Goal: Book appointment/travel/reservation

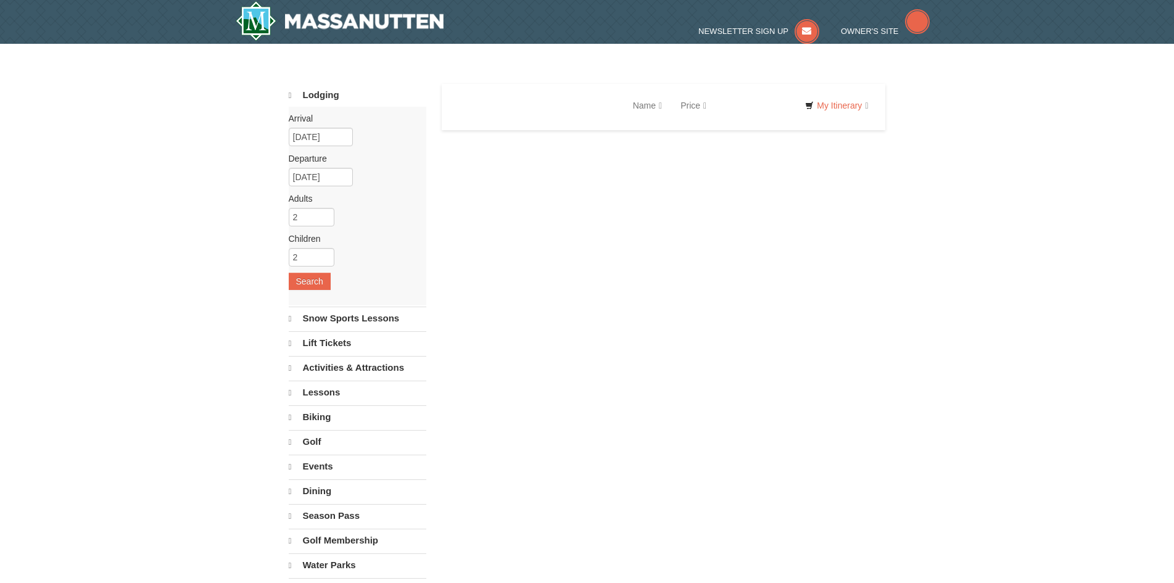
select select "9"
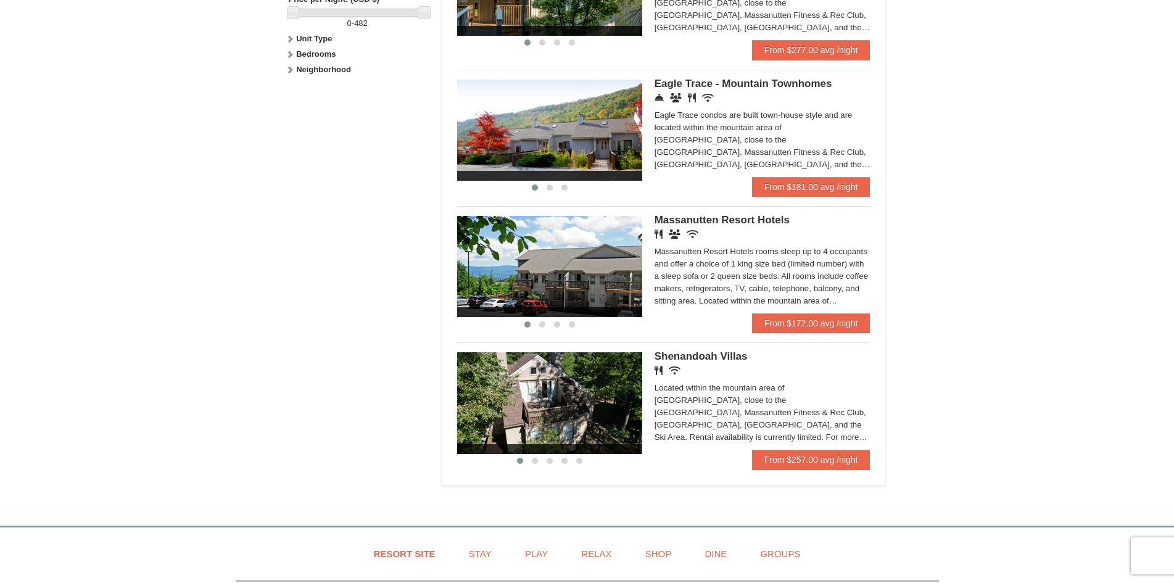
scroll to position [617, 0]
click at [782, 316] on link "From $172.00 avg /night" at bounding box center [811, 324] width 118 height 20
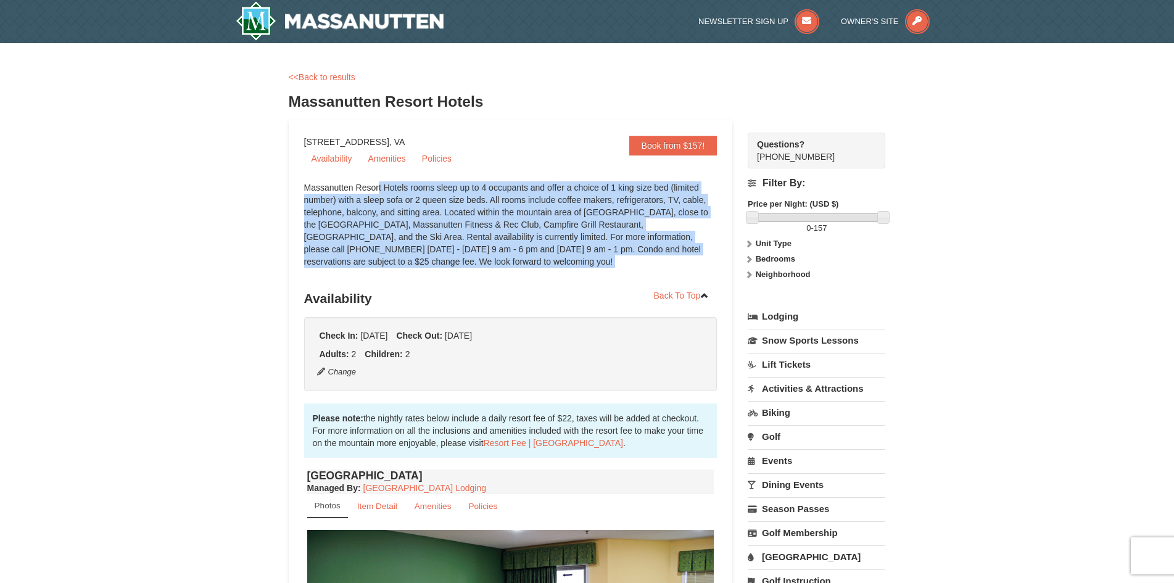
drag, startPoint x: 304, startPoint y: 185, endPoint x: 554, endPoint y: 278, distance: 266.4
click at [554, 278] on div "Massanutten Resort Hotels rooms sleep up to 4 occupants and offer a choice of 1…" at bounding box center [510, 230] width 413 height 99
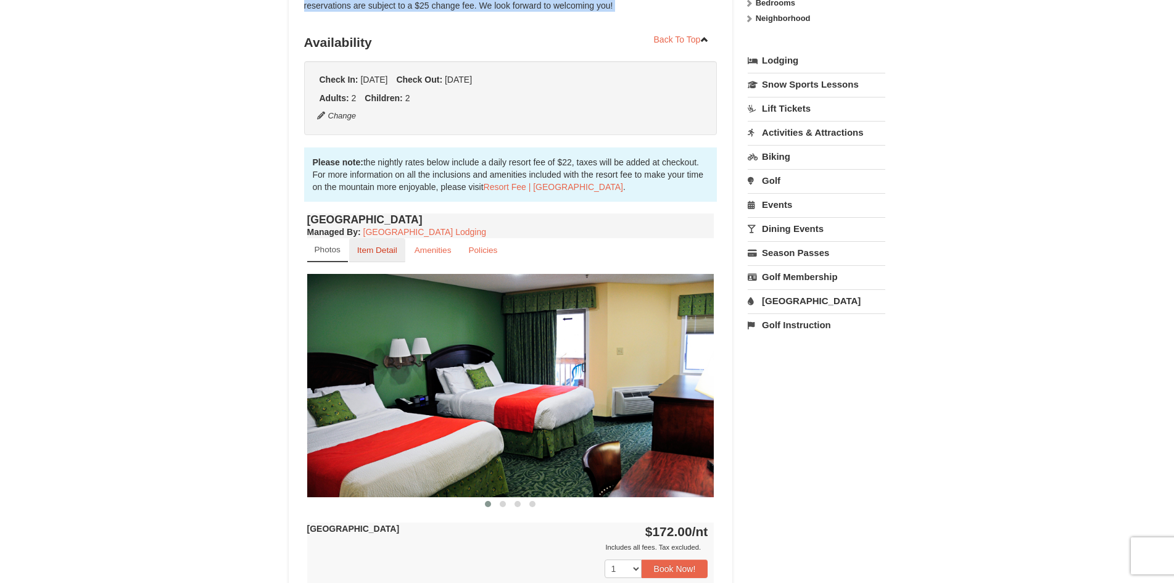
scroll to position [250, 0]
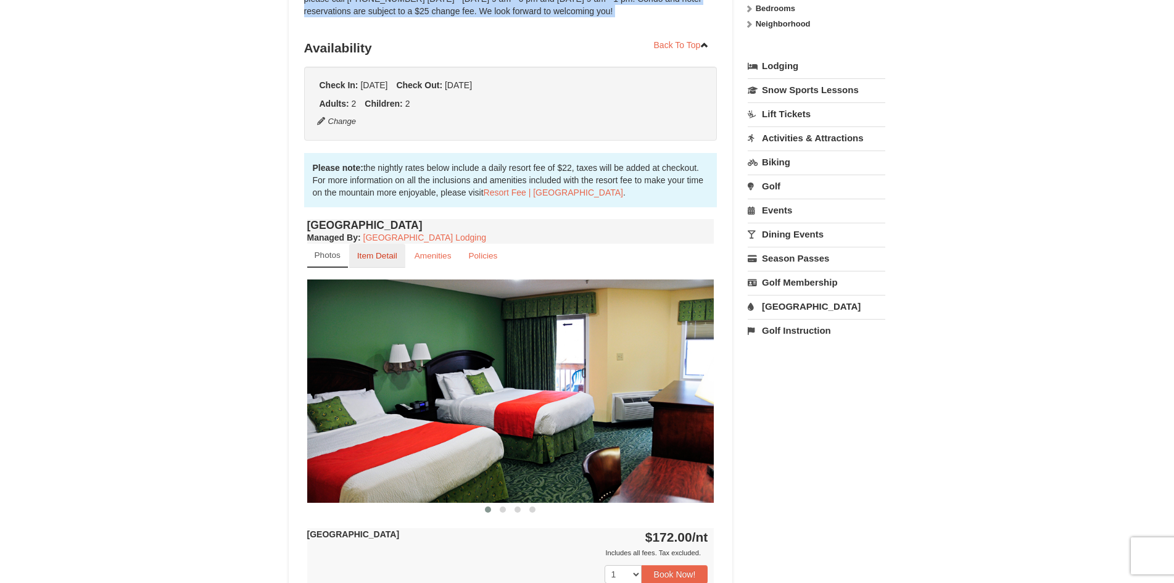
click at [378, 255] on small "Item Detail" at bounding box center [377, 255] width 40 height 9
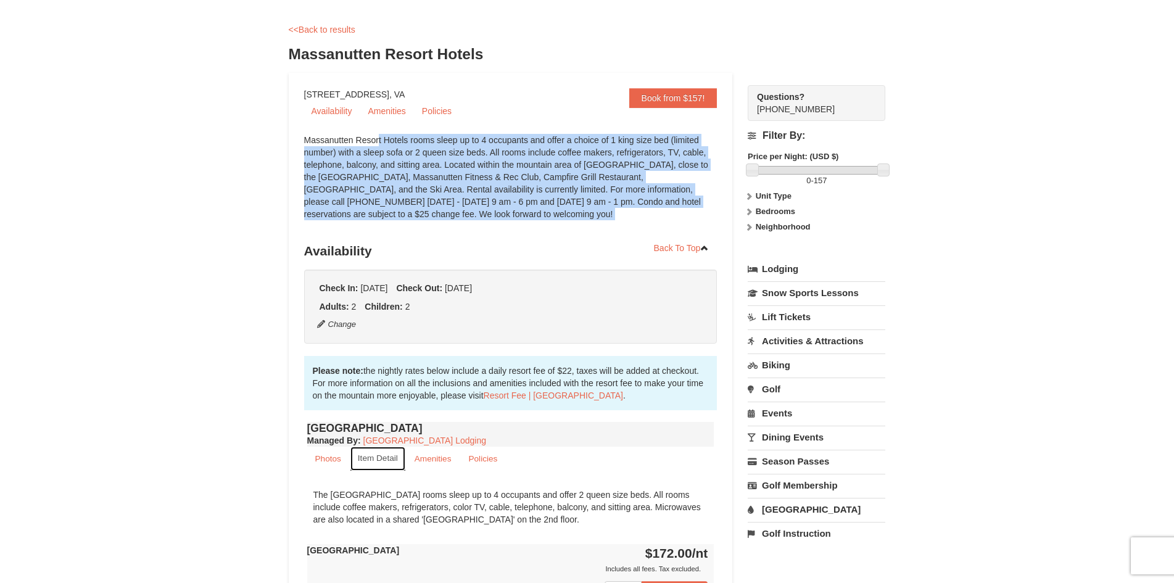
scroll to position [127, 0]
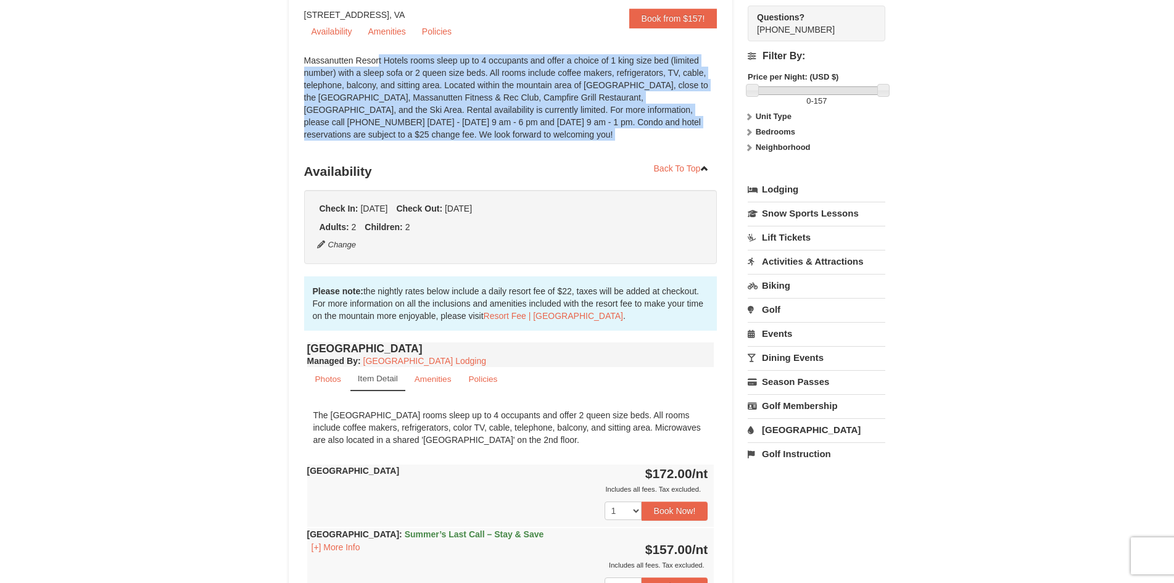
click at [794, 262] on link "Activities & Attractions" at bounding box center [817, 261] width 138 height 23
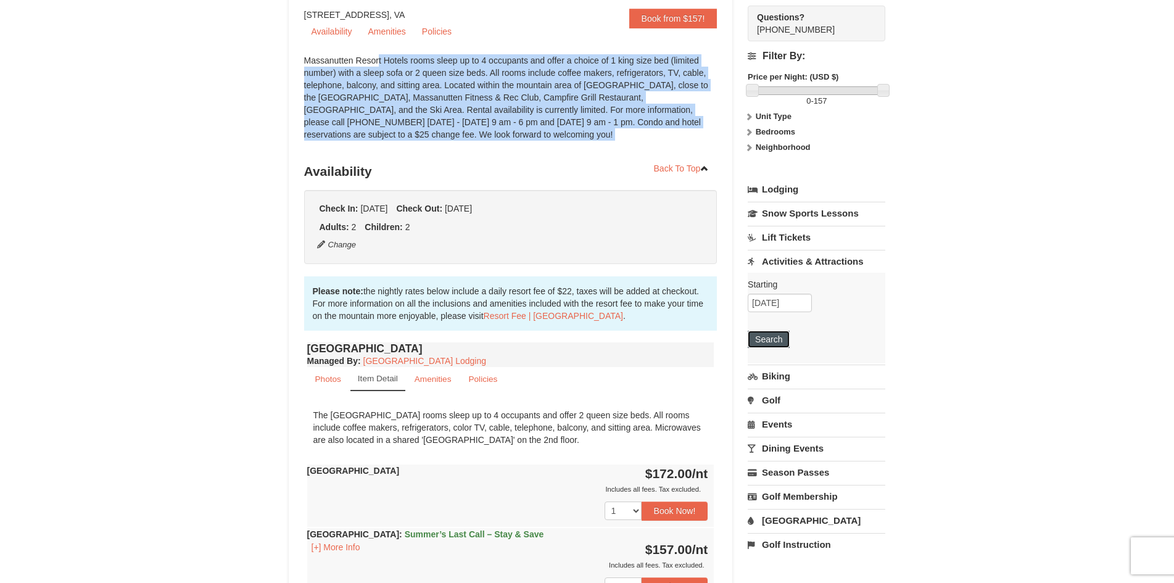
drag, startPoint x: 764, startPoint y: 336, endPoint x: 779, endPoint y: 305, distance: 34.2
click at [779, 307] on div "Starting Please format dates MM/DD/YYYY Please format dates MM/DD/YYYY [DATE] S…" at bounding box center [817, 318] width 138 height 91
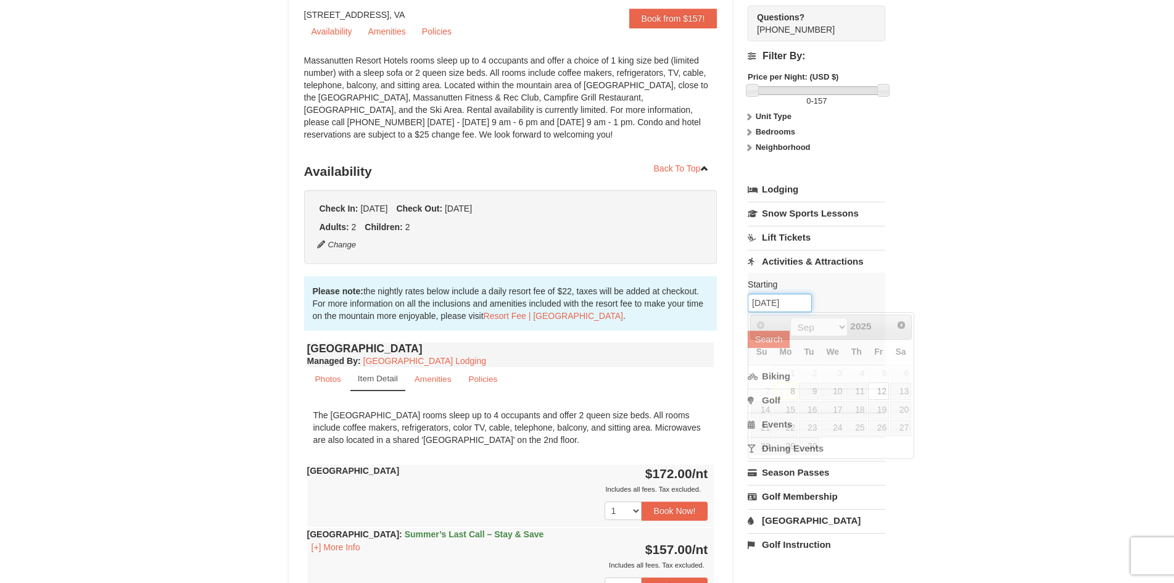
click at [780, 304] on input "[DATE]" at bounding box center [780, 303] width 64 height 19
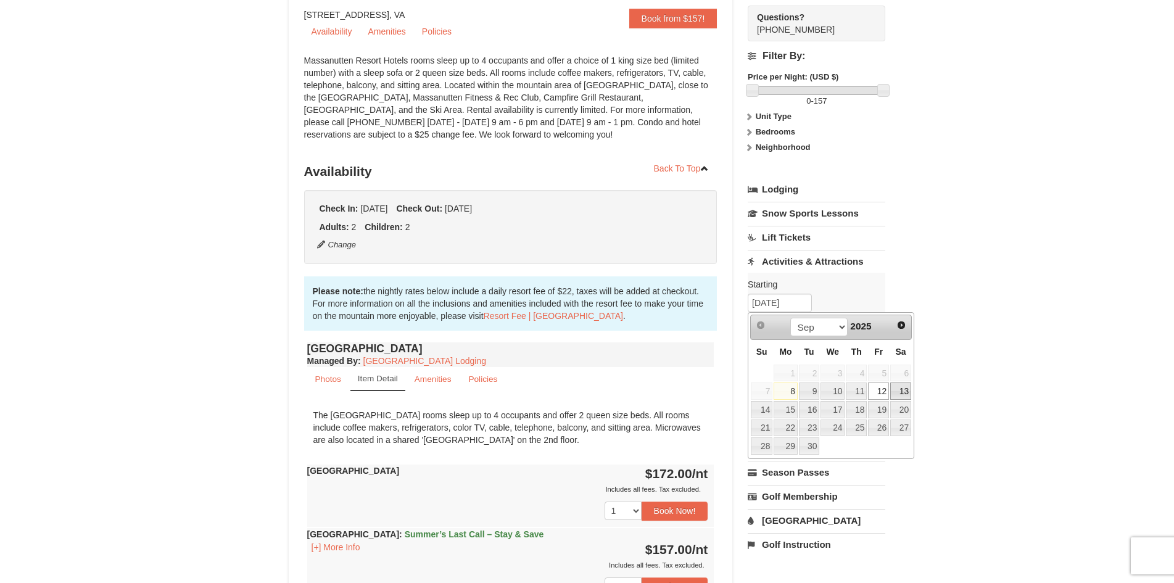
click at [898, 392] on link "13" at bounding box center [900, 390] width 21 height 17
type input "[DATE]"
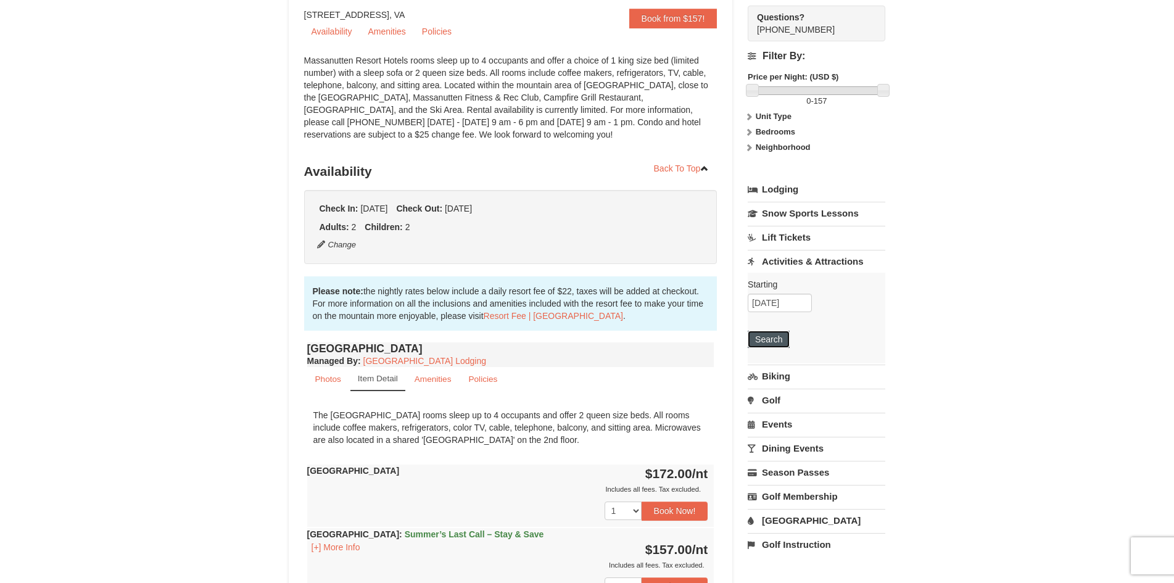
click at [766, 337] on button "Search" at bounding box center [769, 339] width 42 height 17
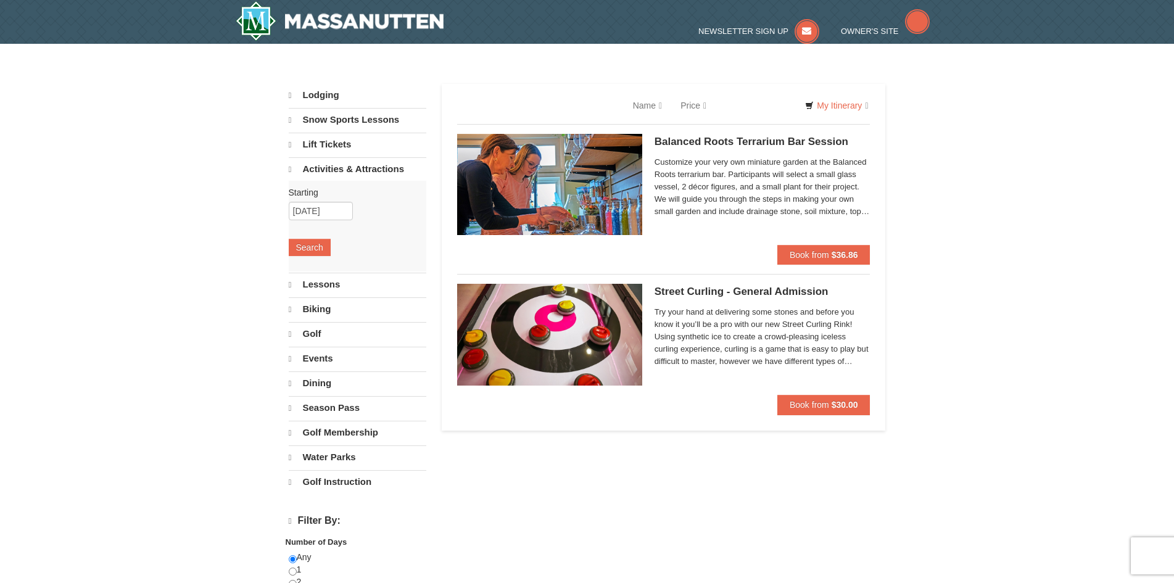
select select "9"
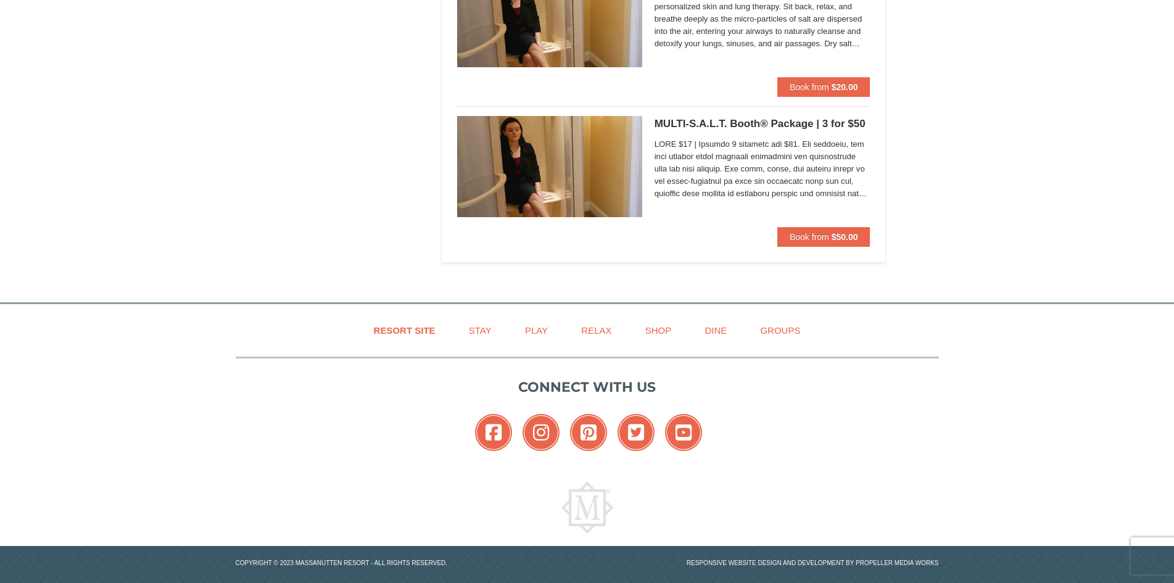
scroll to position [4087, 0]
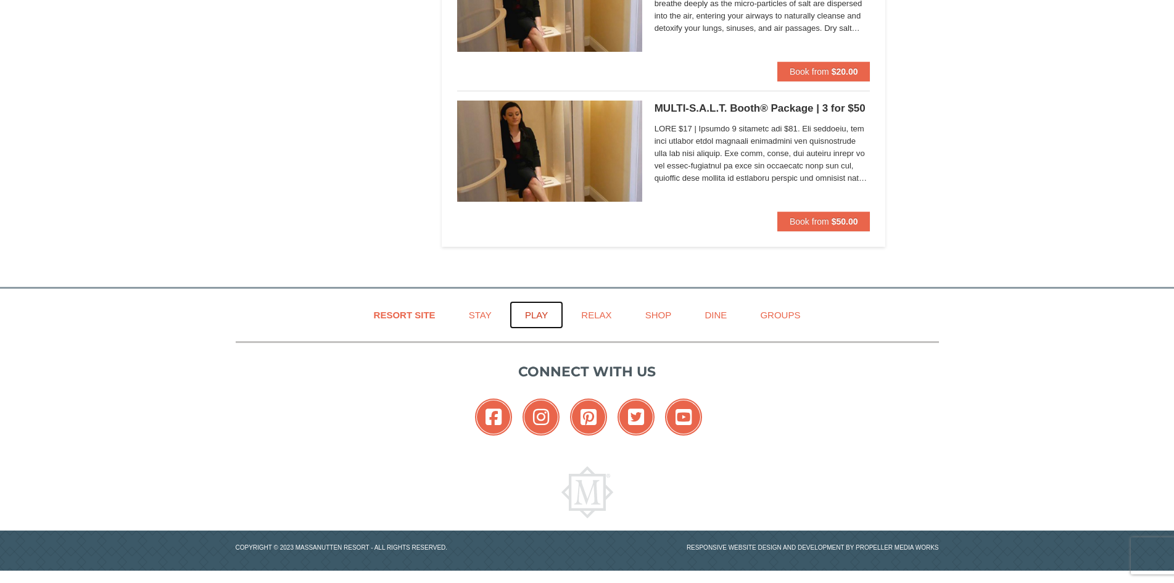
click at [536, 315] on link "Play" at bounding box center [537, 315] width 54 height 28
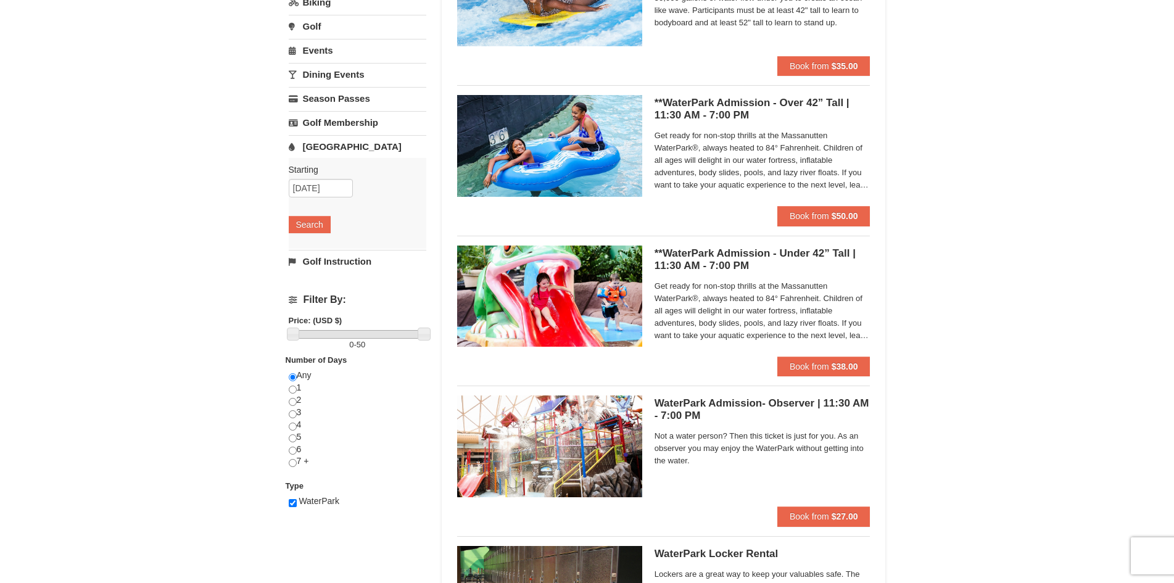
scroll to position [185, 0]
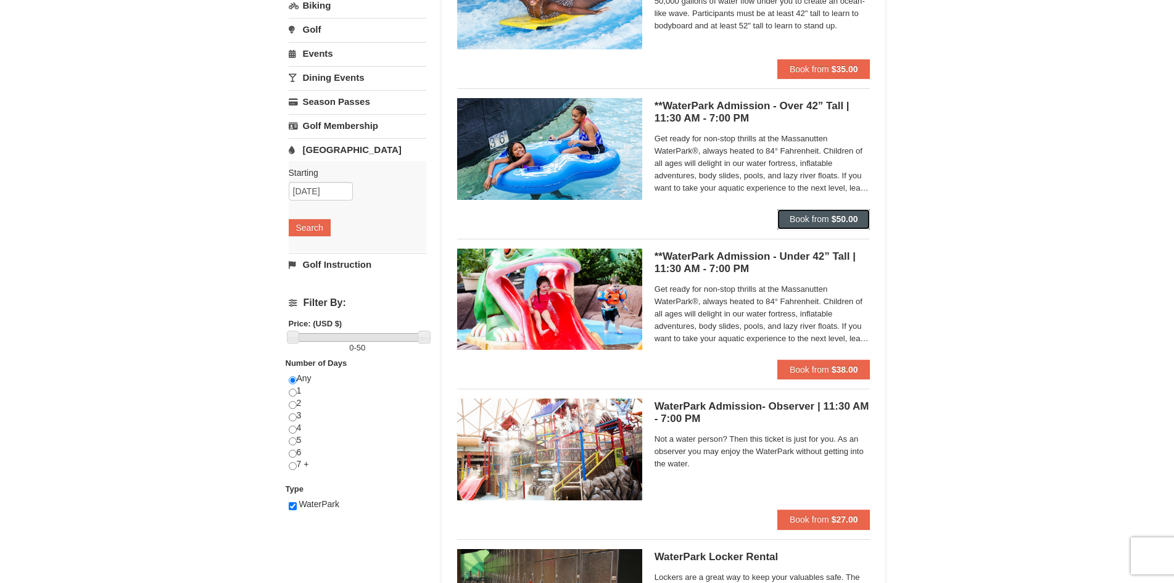
click at [813, 213] on button "Book from $50.00" at bounding box center [823, 219] width 93 height 20
